Goal: Check status: Check status

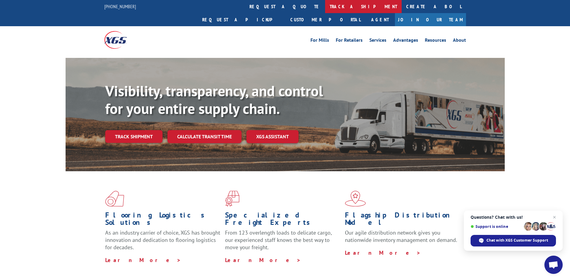
click at [325, 5] on link "track a shipment" at bounding box center [363, 6] width 77 height 13
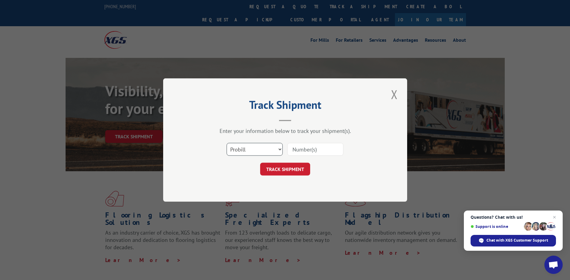
click at [227, 143] on select "Select category... Probill BOL PO" at bounding box center [255, 149] width 56 height 13
drag, startPoint x: 253, startPoint y: 149, endPoint x: 313, endPoint y: 149, distance: 60.1
click at [313, 149] on input at bounding box center [316, 149] width 56 height 13
type input "17500392"
click at [303, 168] on button "TRACK SHIPMENT" at bounding box center [285, 169] width 50 height 13
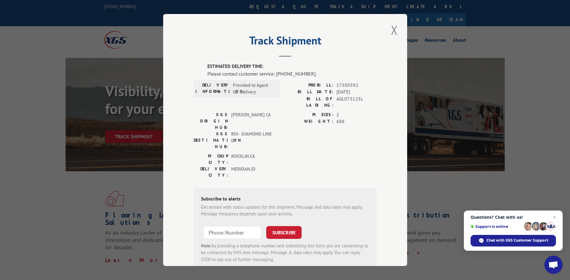
click at [258, 86] on span "Provided to Agent for Delivery" at bounding box center [253, 89] width 41 height 14
click at [239, 93] on span "Provided to Agent for Delivery" at bounding box center [253, 89] width 41 height 14
click at [501, 240] on span "Chat with XGS Customer Support" at bounding box center [518, 240] width 62 height 5
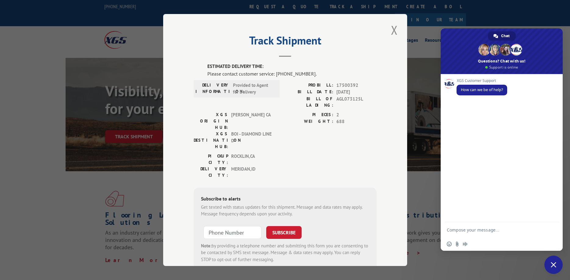
click at [479, 232] on textarea "Compose your message..." at bounding box center [496, 230] width 98 height 15
click at [470, 228] on textarea "Compose your message..." at bounding box center [496, 230] width 98 height 15
click at [457, 231] on textarea "Compose your message..." at bounding box center [496, 230] width 98 height 15
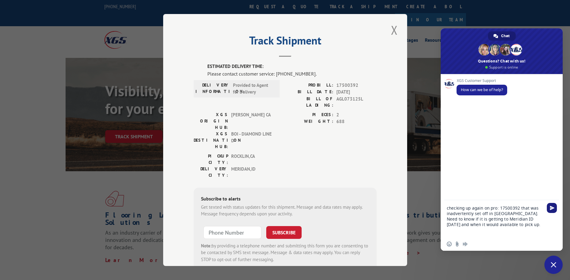
type textarea "checking up again on pro: 17500392 that was inadvertently set off in [GEOGRAPHI…"
click at [550, 205] on span "Send" at bounding box center [552, 208] width 10 height 10
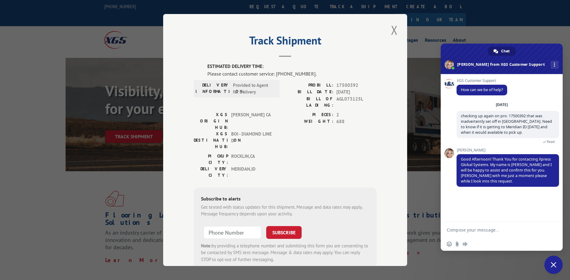
click at [454, 232] on textarea "Compose your message..." at bounding box center [496, 230] width 98 height 15
type textarea "thanks"
click at [555, 229] on span "Send" at bounding box center [552, 230] width 5 height 5
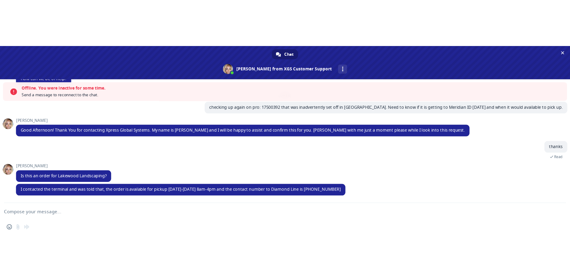
scroll to position [16, 0]
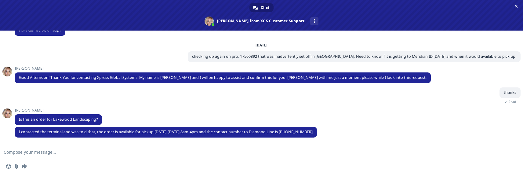
click at [60, 153] on textarea "Compose your message..." at bounding box center [254, 151] width 501 height 15
click at [79, 157] on textarea "Compose your message..." at bounding box center [254, 151] width 501 height 15
click at [52, 158] on textarea "Compose your message..." at bounding box center [254, 151] width 501 height 15
click at [50, 157] on textarea "Compose your message..." at bounding box center [254, 151] width 501 height 15
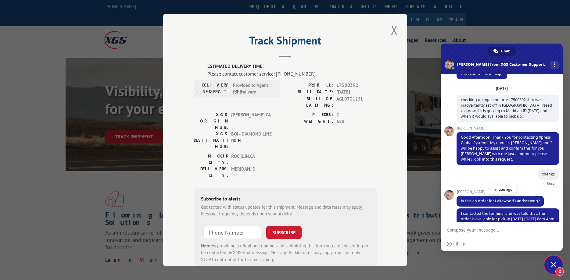
scroll to position [36, 0]
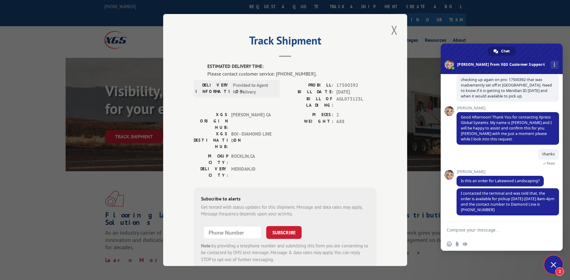
click at [478, 233] on textarea "Compose your message..." at bounding box center [497, 230] width 100 height 15
click at [466, 232] on textarea "Compose your message..." at bounding box center [497, 230] width 100 height 15
click at [467, 232] on textarea "Compose your message..." at bounding box center [497, 230] width 100 height 15
type textarea "yes it is .... is the order physically in [US_STATE]?"
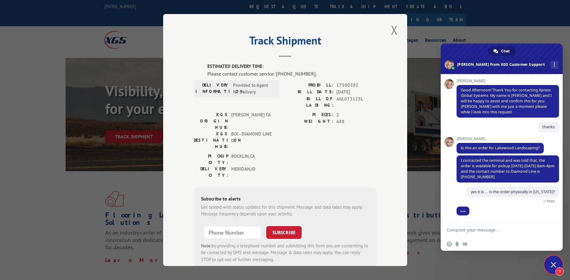
scroll to position [72, 0]
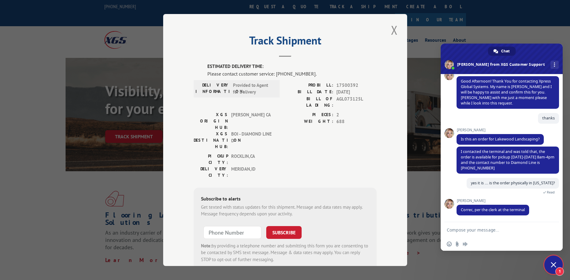
click at [476, 228] on textarea "Compose your message..." at bounding box center [497, 230] width 100 height 15
type textarea "thank you!"
click at [552, 231] on span "Send" at bounding box center [552, 230] width 5 height 5
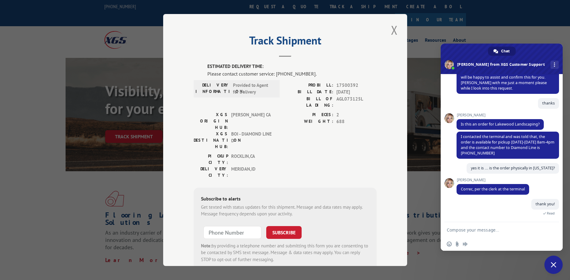
scroll to position [149, 0]
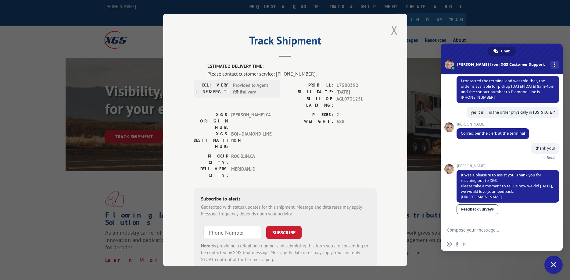
click at [399, 31] on button "Close modal" at bounding box center [394, 30] width 10 height 17
